Goal: Find contact information: Find contact information

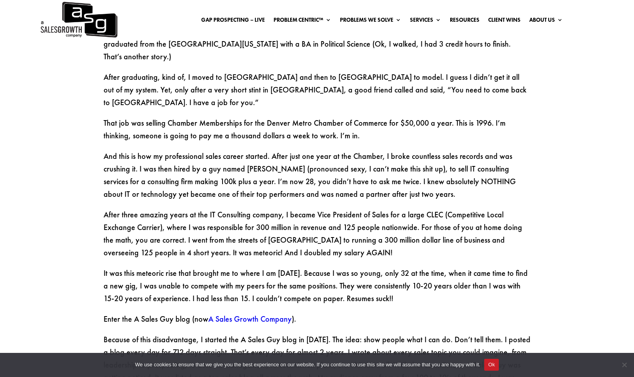
scroll to position [931, 0]
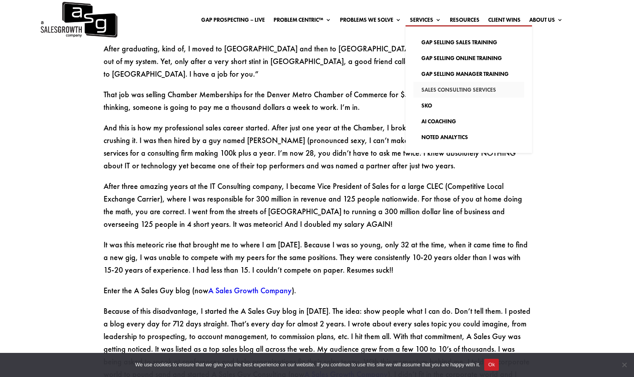
click at [431, 87] on link "Sales Consulting Services" at bounding box center [468, 90] width 111 height 16
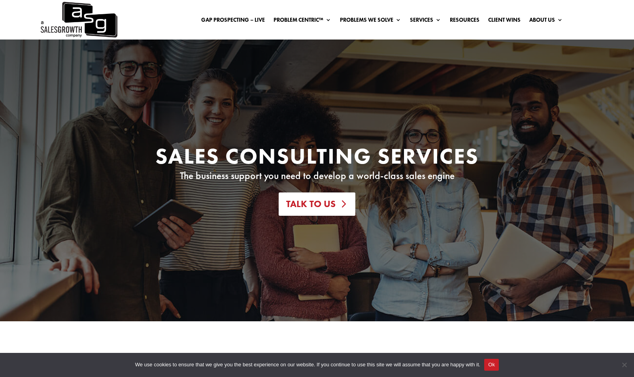
click at [311, 210] on link "Talk To Us" at bounding box center [317, 204] width 76 height 23
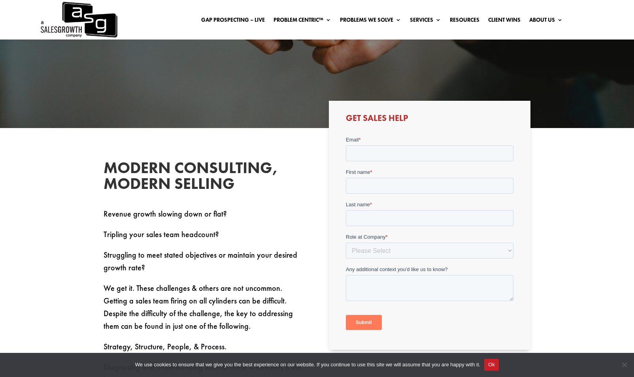
scroll to position [133, 0]
